Goal: Transaction & Acquisition: Purchase product/service

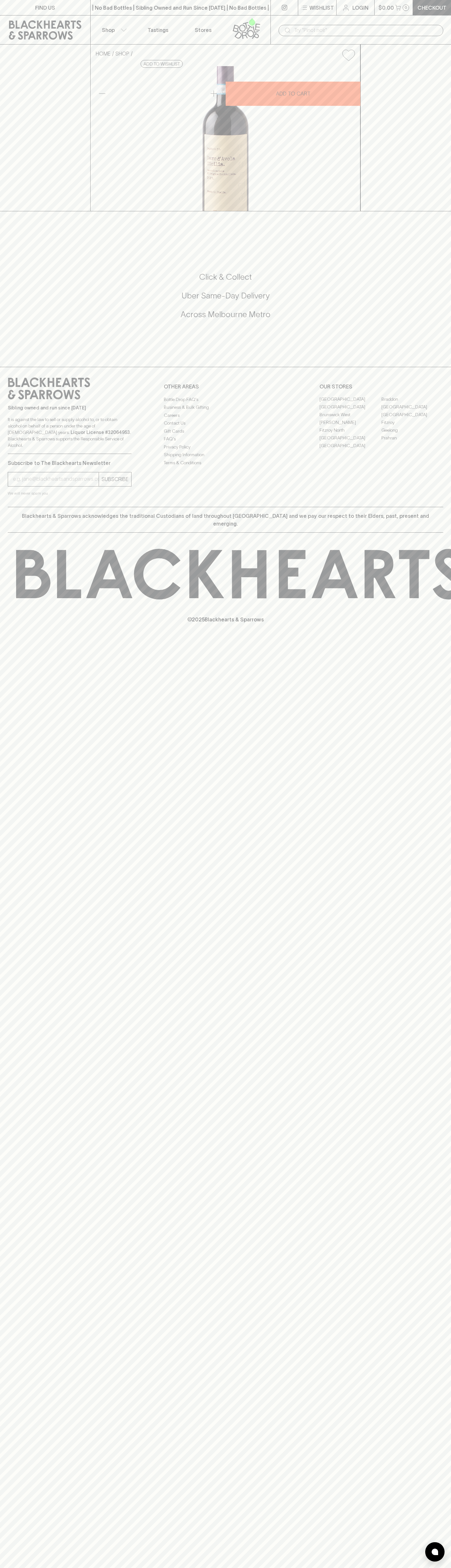
click at [273, 25] on div "​" at bounding box center [361, 30] width 180 height 29
click at [444, 99] on div "HOME SHOP Pasqua Nero d'Avola 2023 $17.00 Add to wishlist 10% discount when pur…" at bounding box center [225, 128] width 451 height 167
click at [357, 1568] on html "FIND US | No Bad Bottles | Sibling Owned and Run Since 2006 | No Bad Bottles | …" at bounding box center [225, 784] width 451 height 1568
click at [1, 472] on div "FIND US | No Bad Bottles | Sibling Owned and Run Since 2006 | No Bad Bottles | …" at bounding box center [225, 784] width 451 height 1568
